Goal: Find specific page/section: Find specific page/section

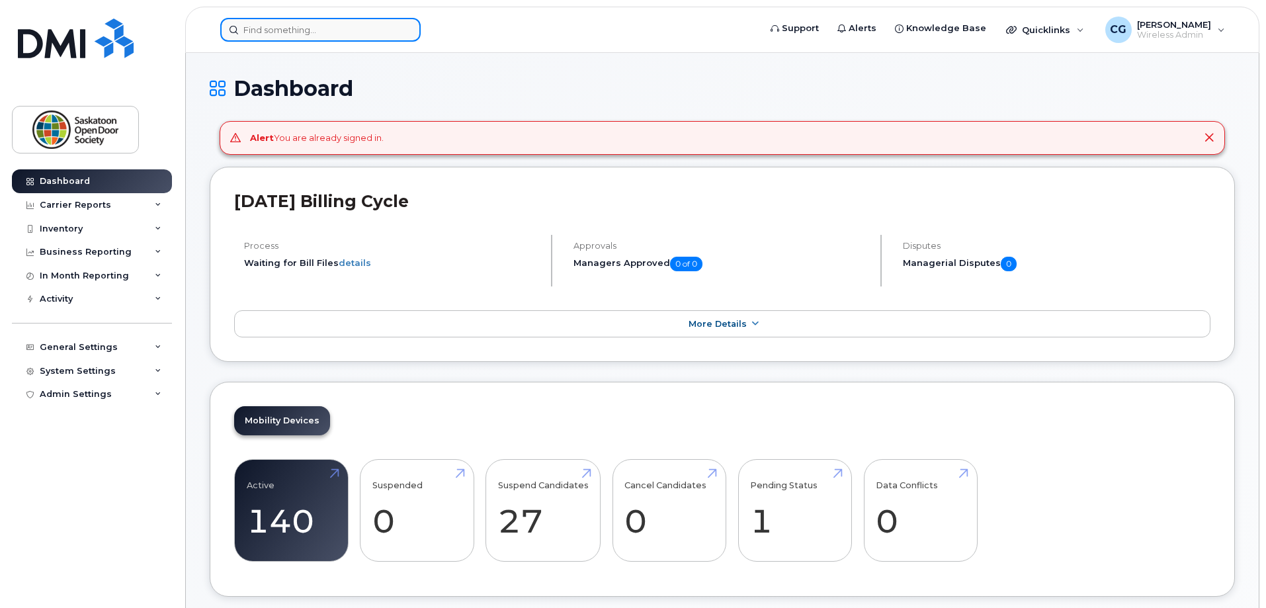
click at [327, 41] on input at bounding box center [320, 30] width 200 height 24
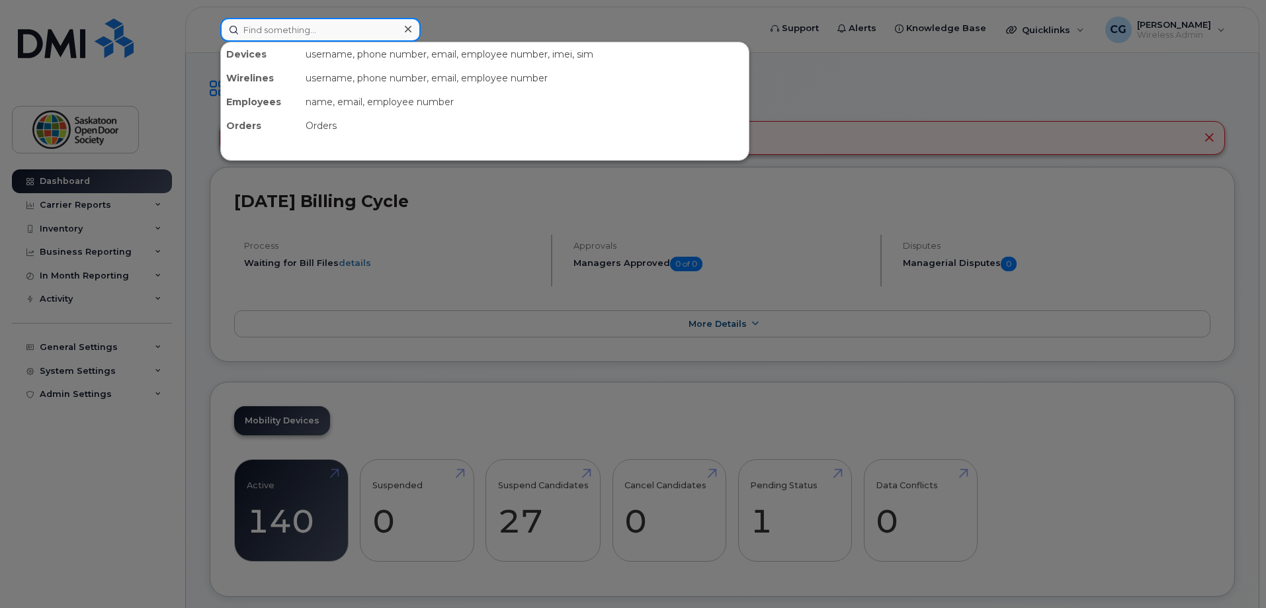
paste input "Subject: Formal Record of Investment and Repayment Commitment Dear [PERSON_NAME…"
type input "Subject: Formal Record of Investment and Repayment Commitment Dear [PERSON_NAME…"
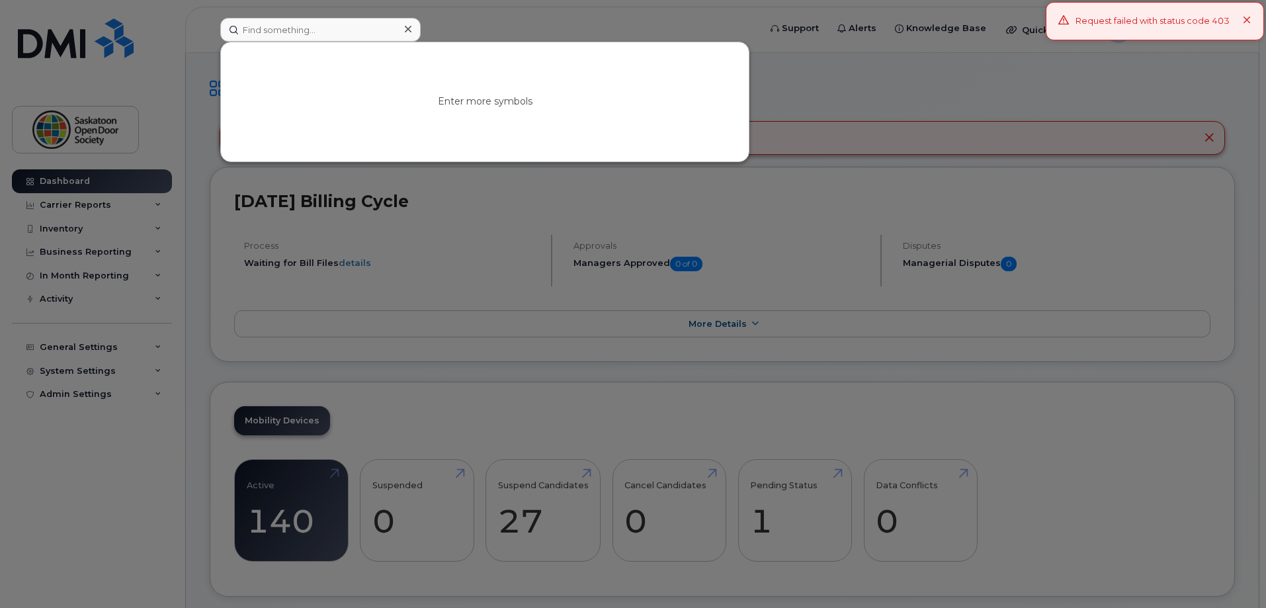
click at [364, 42] on div "Enter more symbols" at bounding box center [484, 102] width 529 height 120
click at [364, 32] on input at bounding box center [320, 30] width 200 height 24
paste input "[PHONE_NUMBER]"
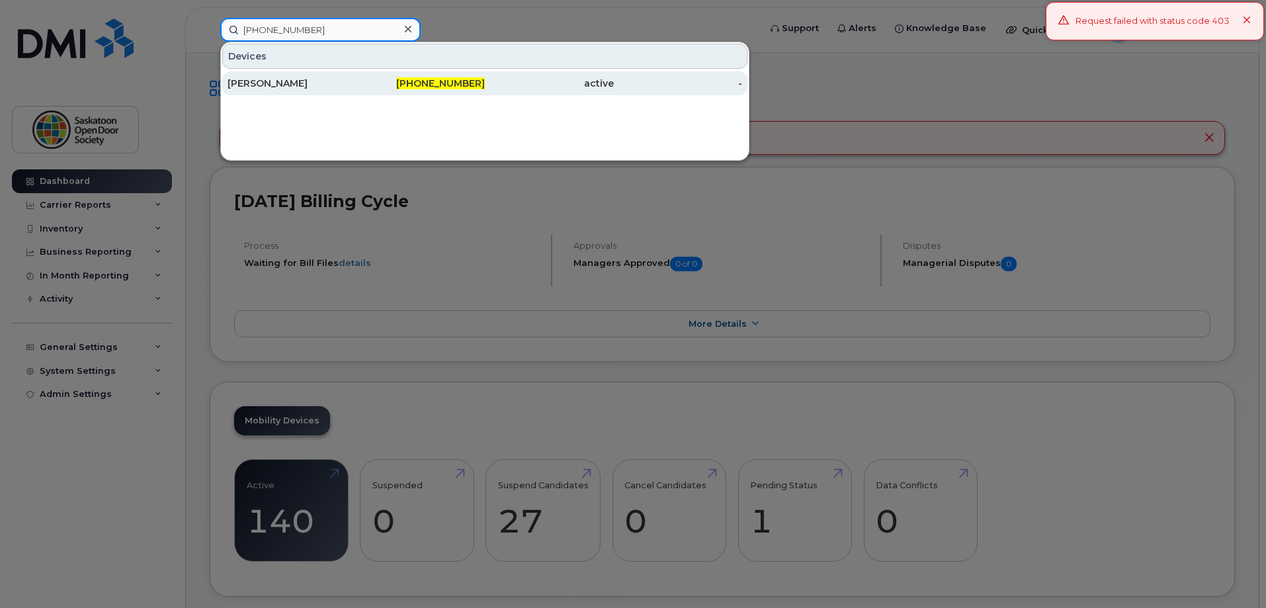
type input "[PHONE_NUMBER]"
click at [421, 81] on span "[PHONE_NUMBER]" at bounding box center [440, 83] width 89 height 12
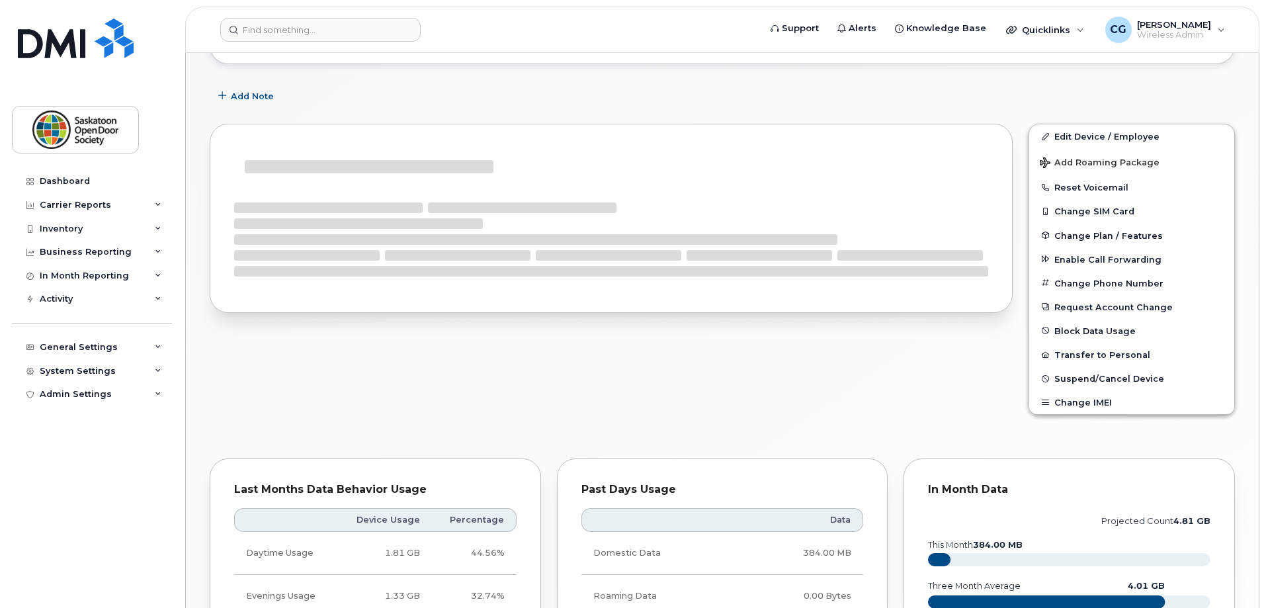
scroll to position [187, 0]
